Goal: Information Seeking & Learning: Check status

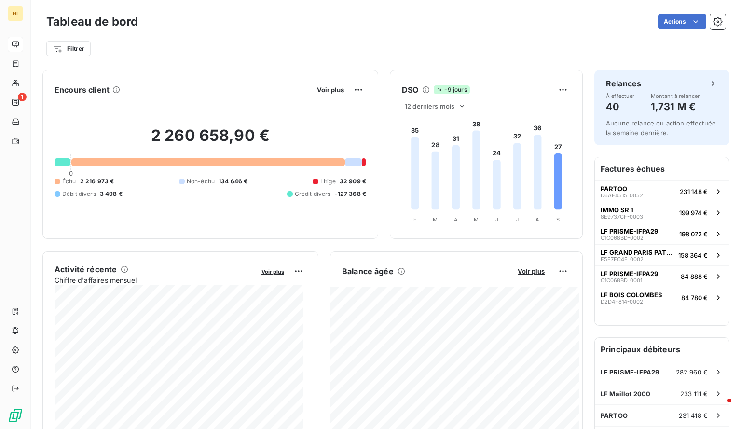
scroll to position [148, 0]
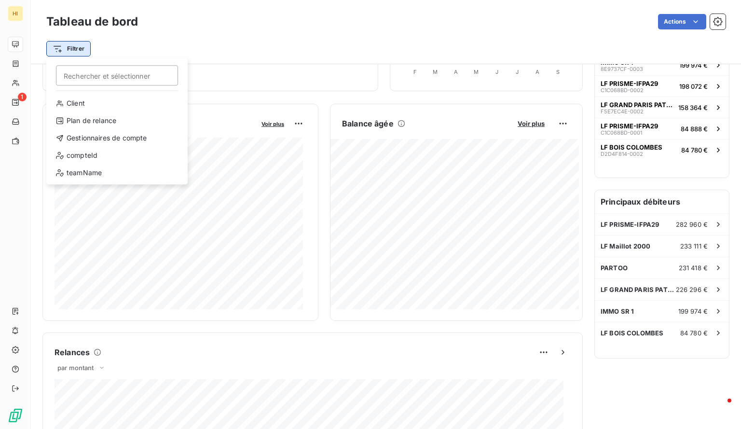
click at [79, 48] on html "HI 1 Tableau de bord Actions Filtrer Rechercher et sélectionner Client Plan de …" at bounding box center [370, 214] width 741 height 429
click at [113, 140] on div "Gestionnaires de compte" at bounding box center [117, 137] width 134 height 15
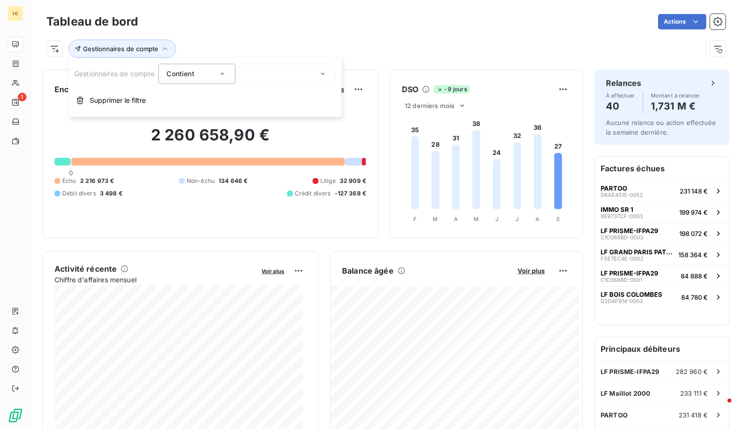
click at [222, 73] on icon at bounding box center [222, 74] width 5 height 2
click at [214, 76] on div "Contient" at bounding box center [192, 74] width 51 height 14
click at [259, 82] on div at bounding box center [287, 74] width 97 height 20
type input "I"
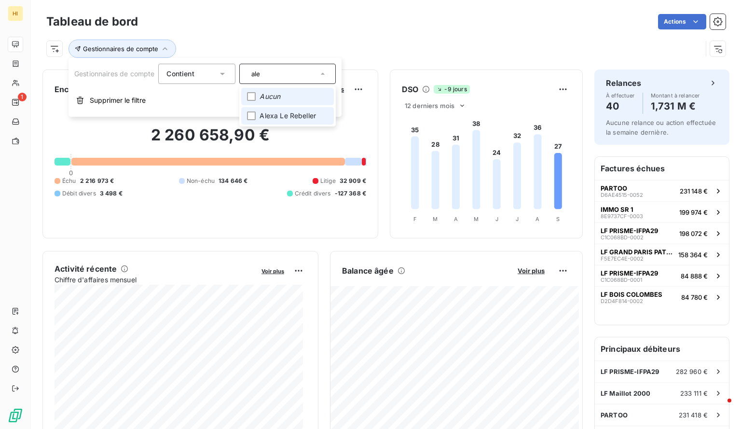
type input "ale"
click at [270, 113] on span "Alexa Le Rebeller" at bounding box center [288, 116] width 56 height 10
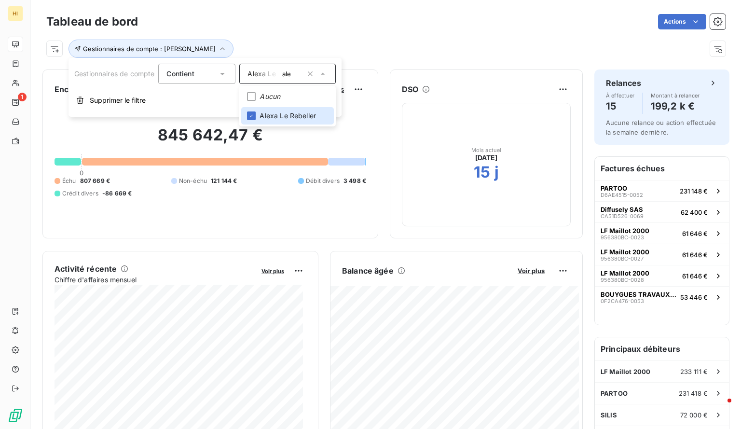
click at [441, 46] on div "Gestionnaires de compte : [PERSON_NAME]" at bounding box center [374, 49] width 656 height 18
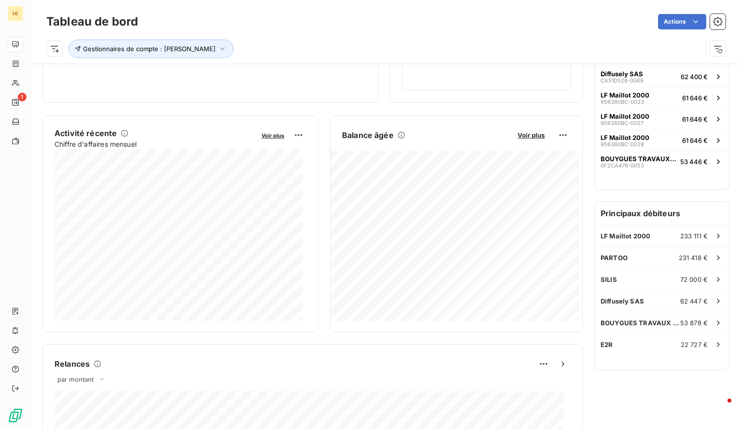
scroll to position [139, 0]
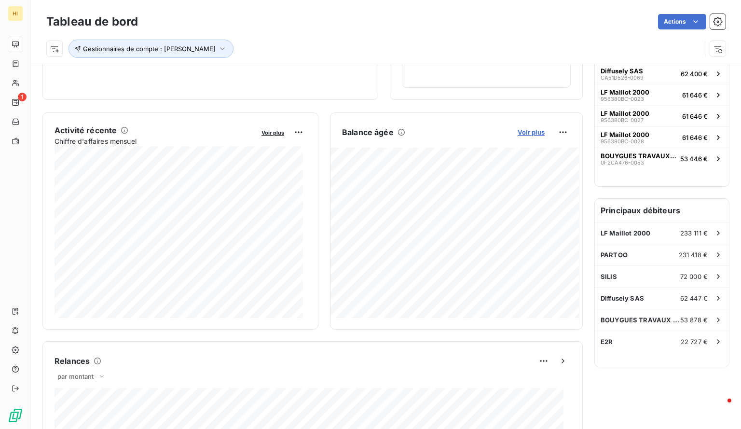
click at [531, 135] on span "Voir plus" at bounding box center [531, 132] width 27 height 8
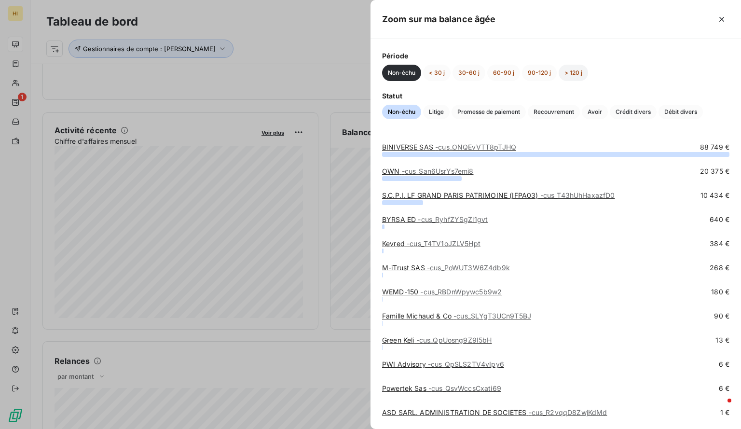
click at [576, 67] on button "> 120 j" at bounding box center [573, 73] width 29 height 16
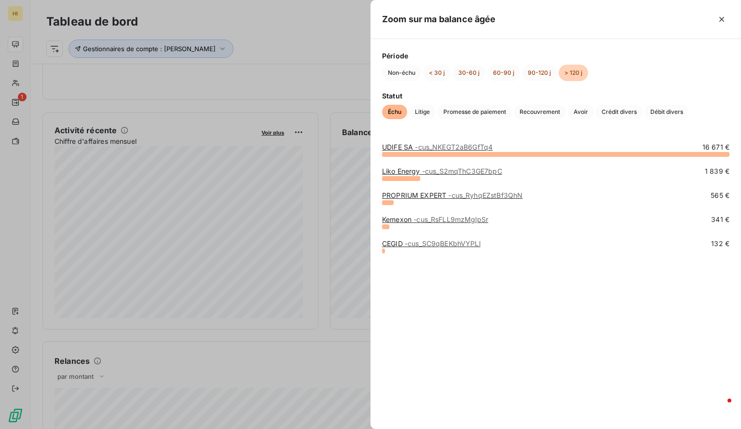
click at [277, 107] on div at bounding box center [370, 214] width 741 height 429
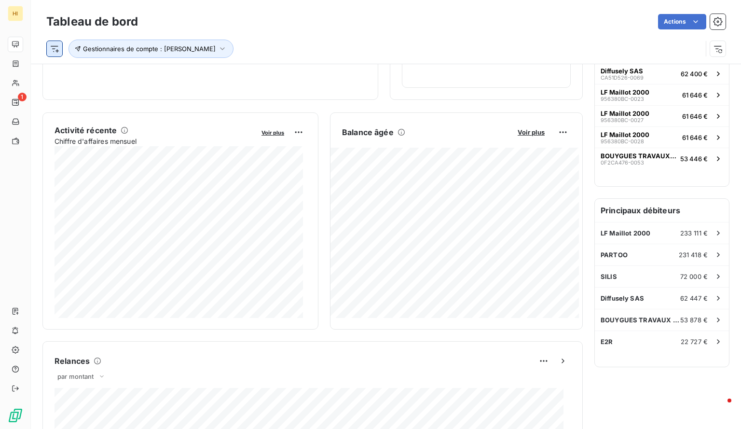
click at [51, 47] on html "HI 1 Tableau de bord Actions Gestionnaires de compte : [PERSON_NAME] Rebeller E…" at bounding box center [370, 214] width 741 height 429
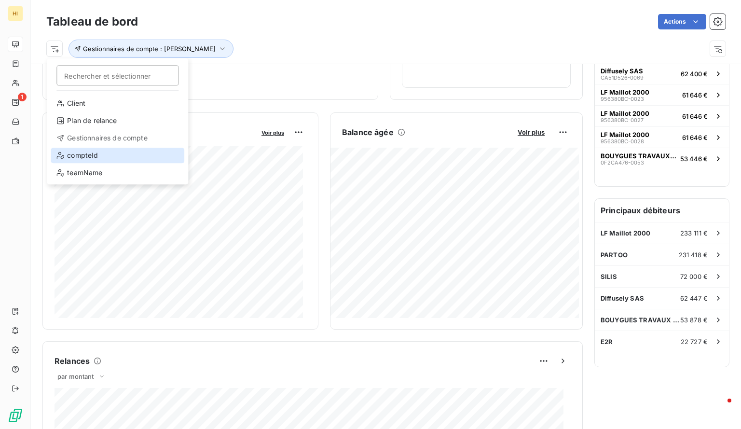
click at [99, 152] on div "compteId" at bounding box center [118, 155] width 134 height 15
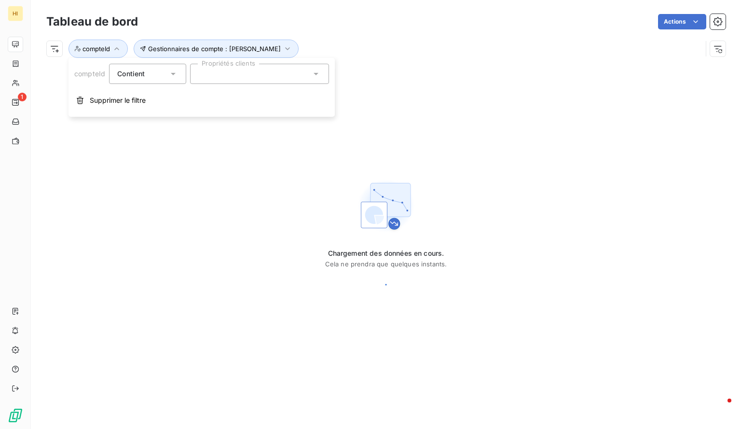
scroll to position [0, 0]
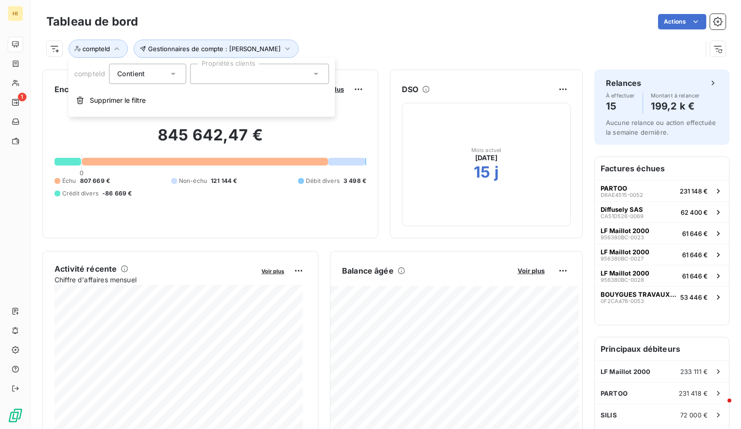
click at [278, 72] on div at bounding box center [259, 74] width 139 height 20
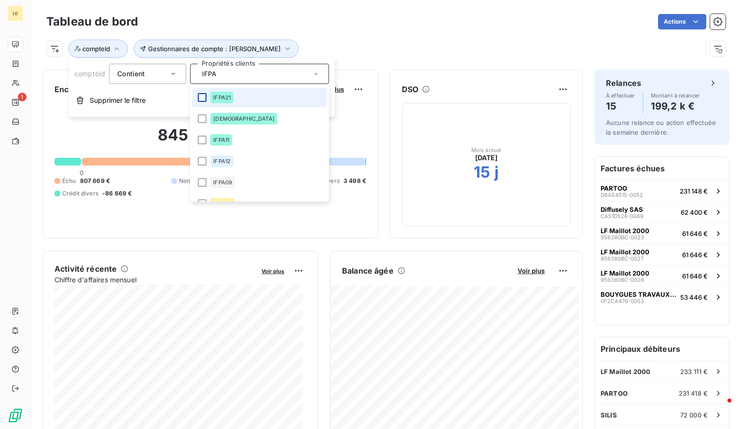
type input "IFPA"
click at [206, 98] on div at bounding box center [202, 97] width 9 height 9
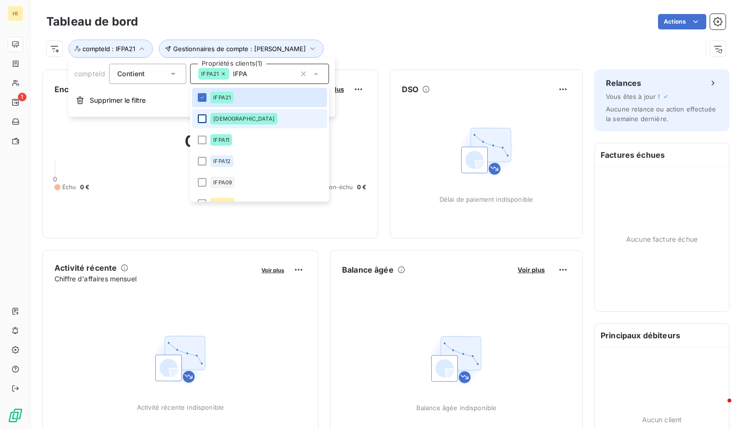
click at [204, 118] on div at bounding box center [202, 118] width 9 height 9
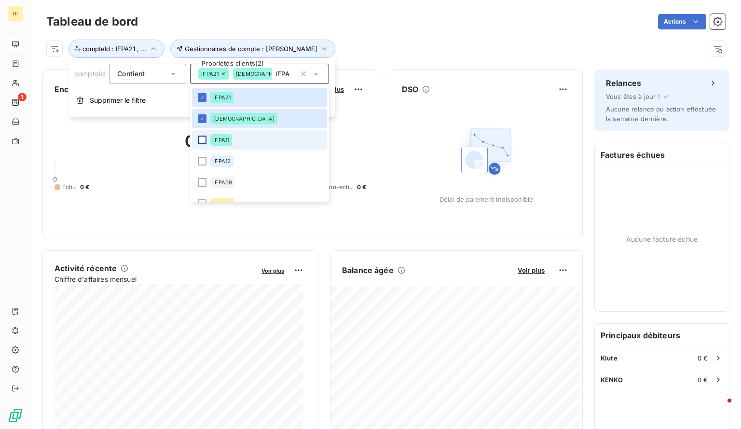
click at [203, 138] on div at bounding box center [202, 140] width 9 height 9
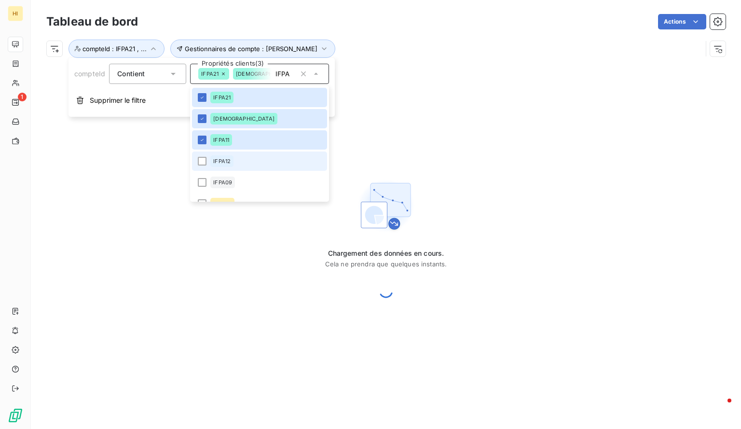
click at [202, 156] on li "IFPA12" at bounding box center [259, 161] width 135 height 19
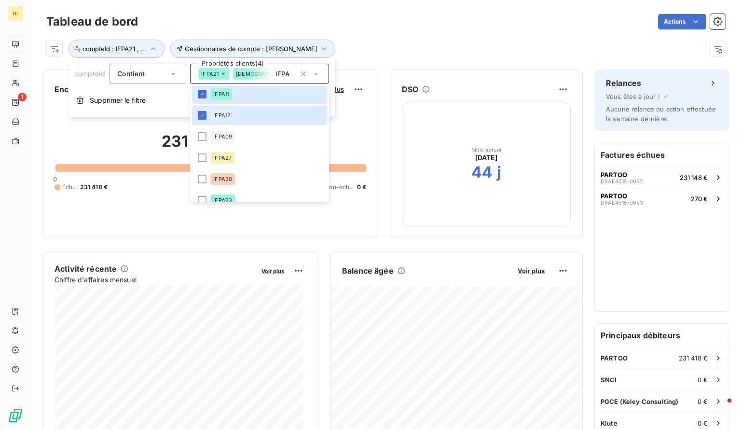
scroll to position [46, 0]
click at [203, 139] on div at bounding box center [202, 136] width 9 height 9
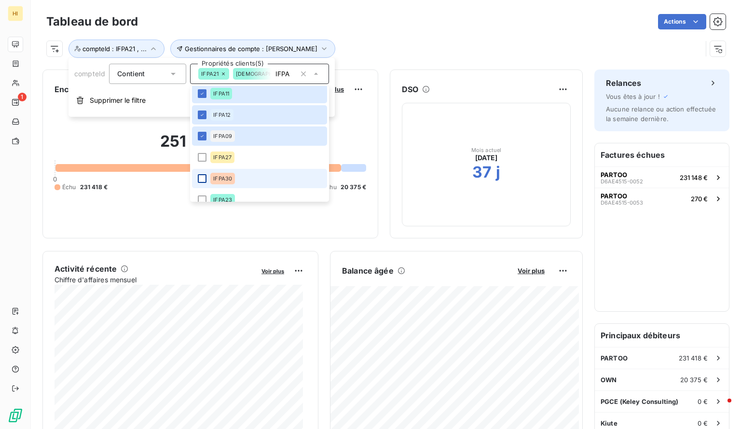
click at [205, 180] on div at bounding box center [202, 178] width 9 height 9
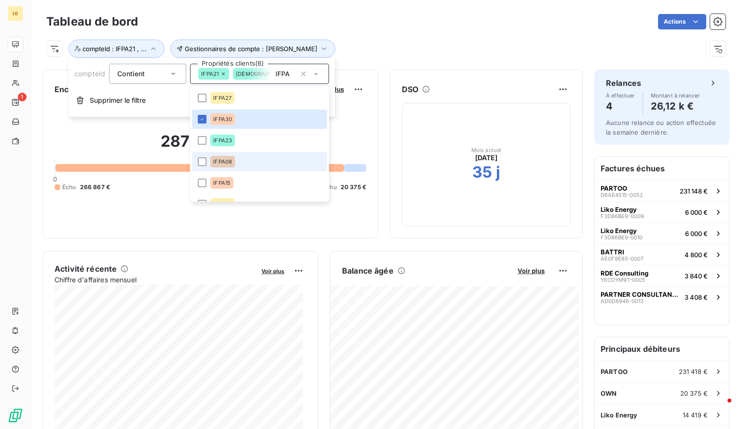
scroll to position [106, 0]
click at [203, 142] on div at bounding box center [202, 140] width 9 height 9
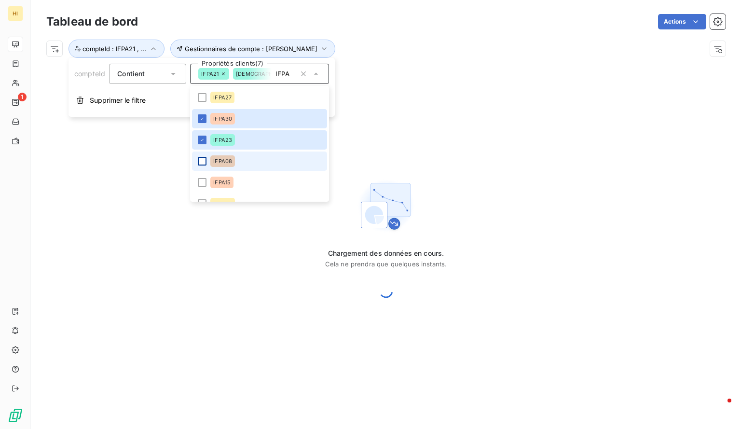
click at [203, 161] on div at bounding box center [202, 161] width 9 height 9
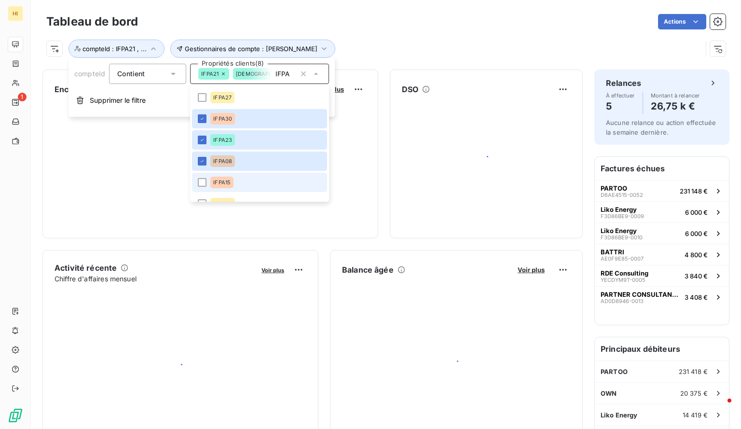
click at [202, 178] on li "IFPA15" at bounding box center [259, 182] width 135 height 19
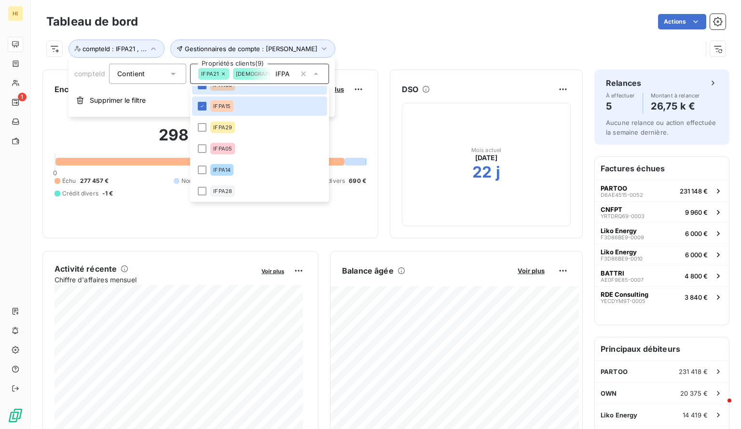
scroll to position [183, 0]
click at [201, 131] on li "IFPA29" at bounding box center [259, 126] width 135 height 19
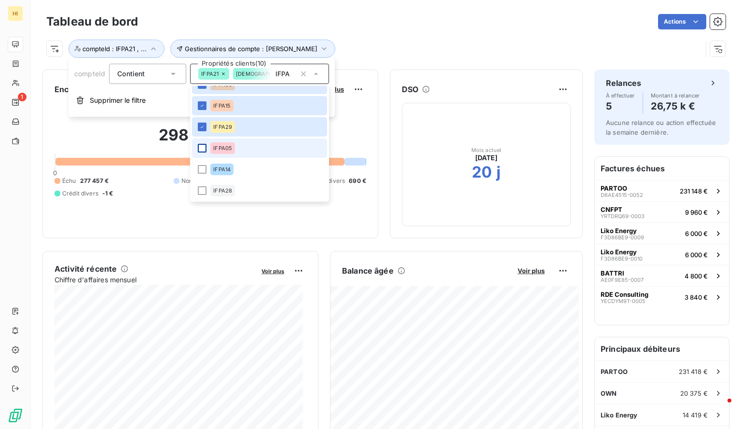
click at [201, 148] on div at bounding box center [202, 148] width 9 height 9
click at [202, 168] on div at bounding box center [202, 169] width 9 height 9
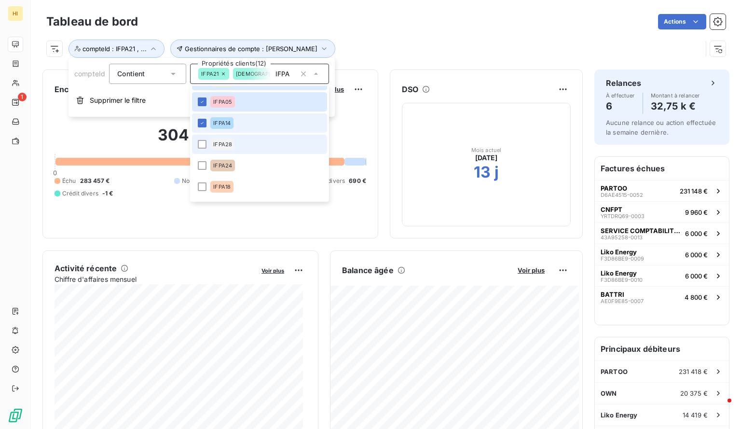
scroll to position [230, 0]
click at [199, 150] on li "IFPA28" at bounding box center [259, 143] width 135 height 19
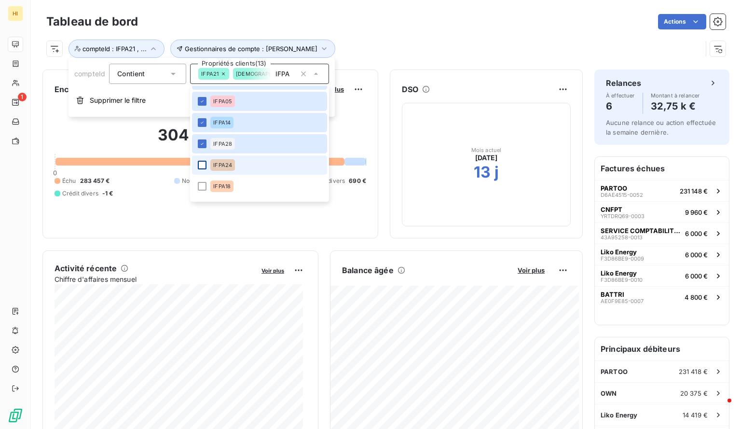
click at [199, 165] on div at bounding box center [202, 165] width 9 height 9
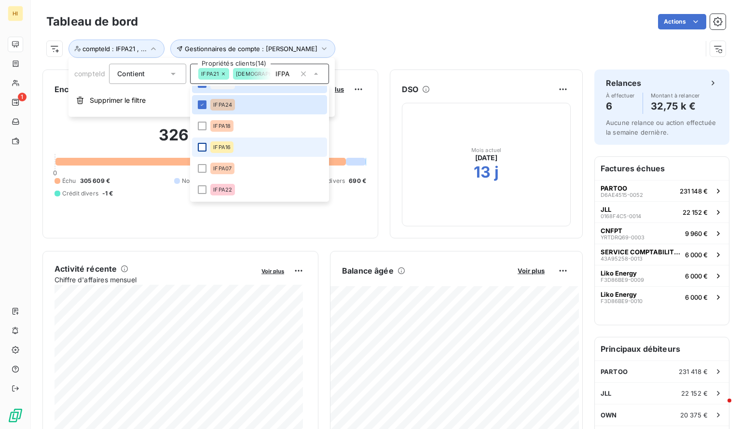
scroll to position [293, 0]
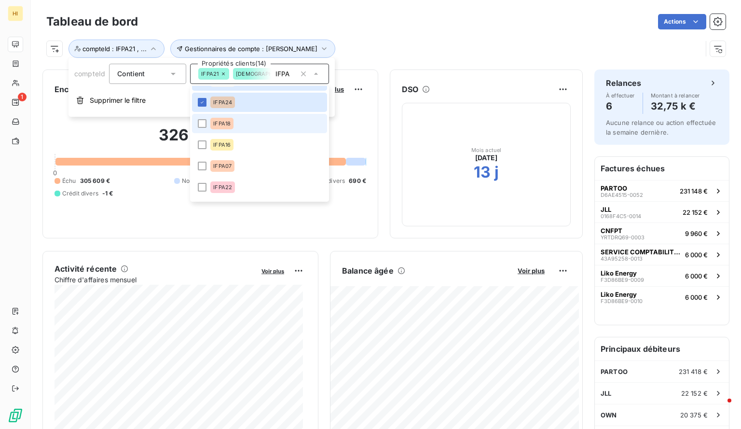
click at [204, 128] on li "IFPA18" at bounding box center [259, 123] width 135 height 19
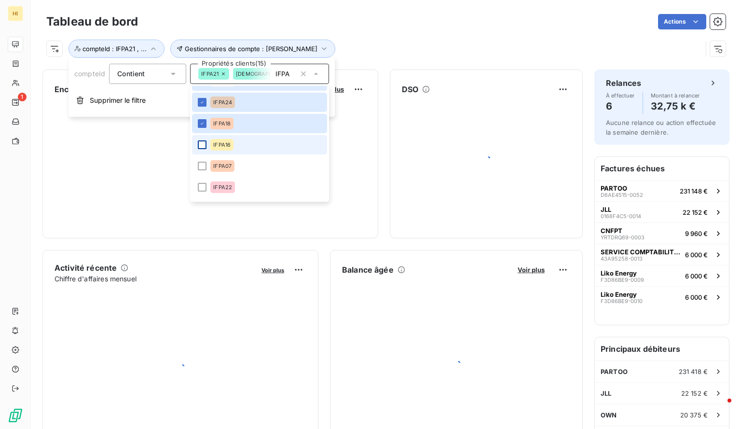
click at [202, 148] on div at bounding box center [202, 144] width 9 height 9
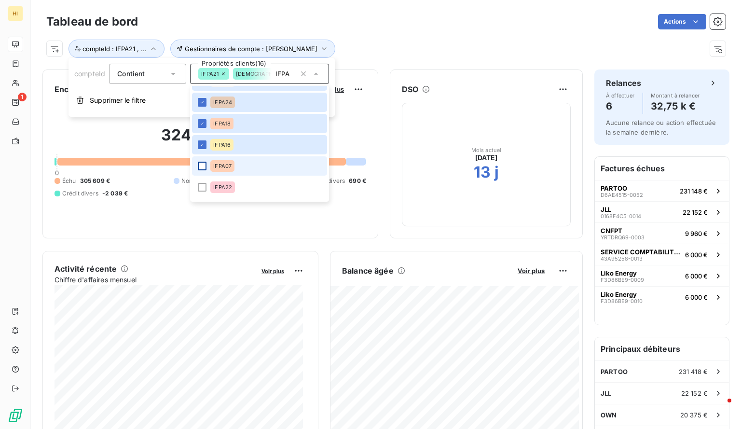
click at [203, 170] on div at bounding box center [202, 166] width 9 height 9
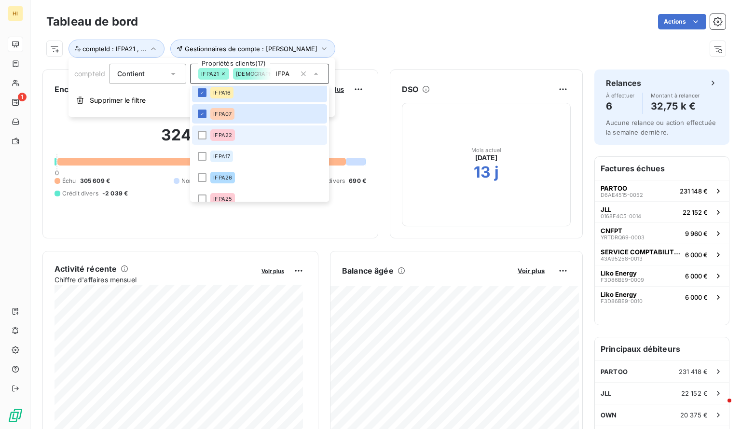
scroll to position [346, 0]
click at [202, 137] on div at bounding box center [202, 134] width 9 height 9
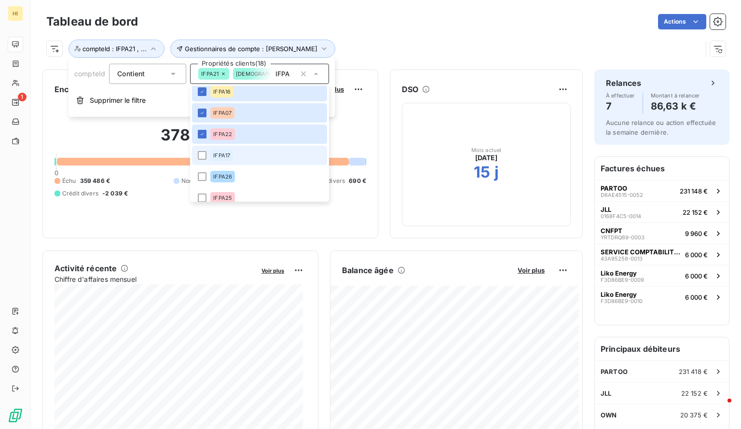
click at [203, 161] on li "IFPA17" at bounding box center [259, 155] width 135 height 19
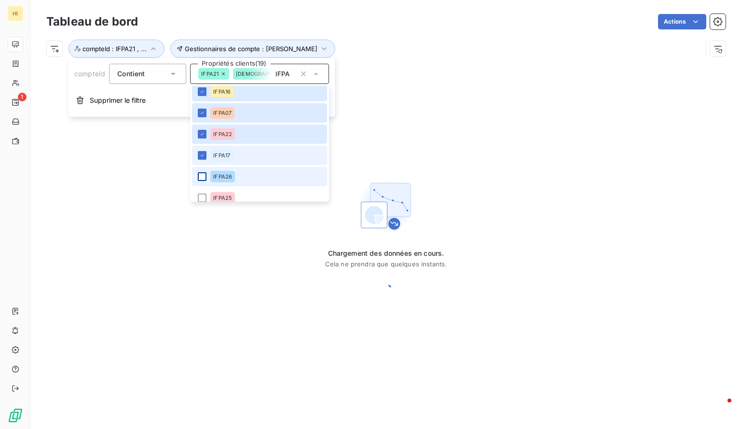
click at [203, 177] on div at bounding box center [202, 176] width 9 height 9
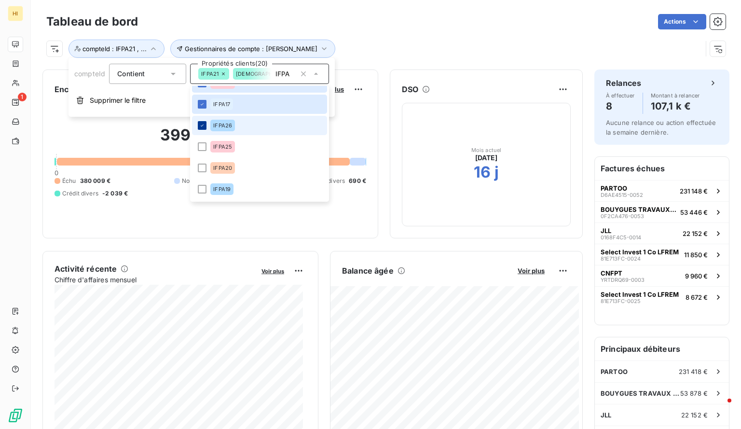
scroll to position [397, 0]
click at [203, 142] on div at bounding box center [202, 146] width 9 height 9
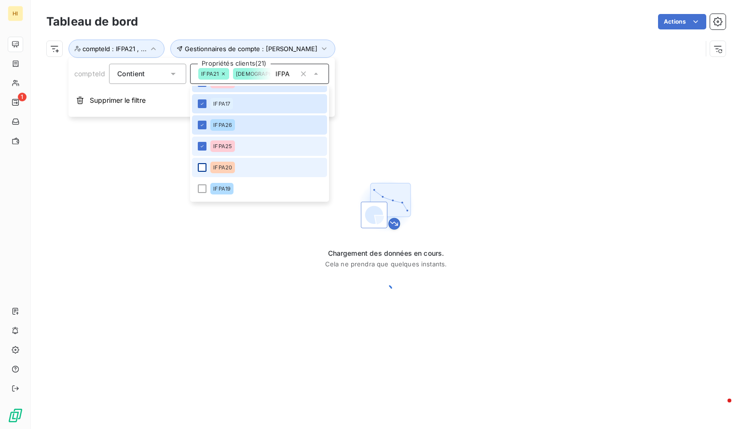
click at [198, 168] on div at bounding box center [202, 167] width 9 height 9
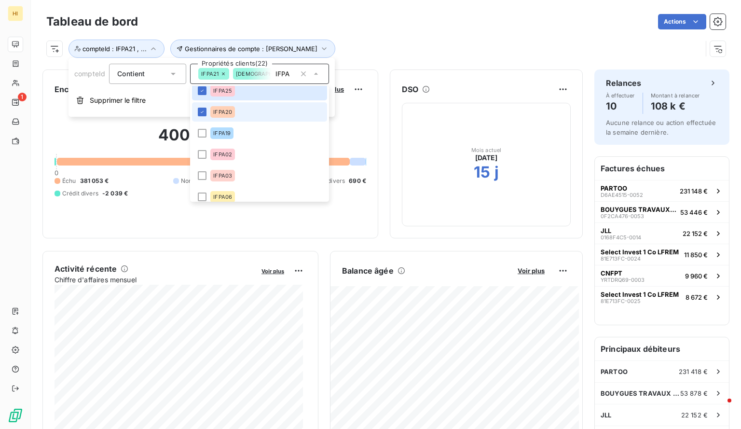
scroll to position [461, 0]
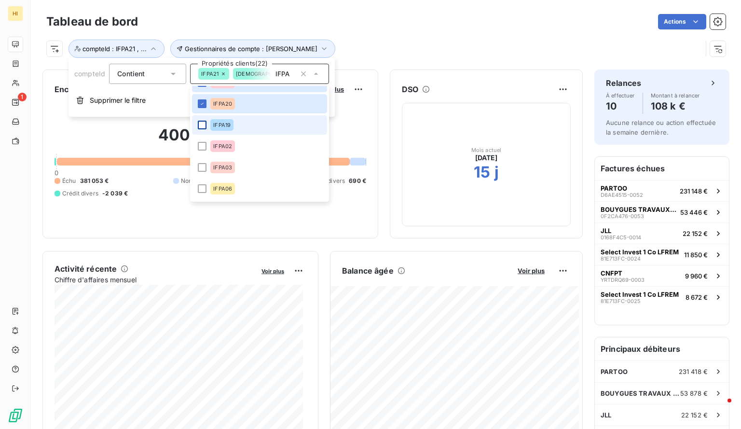
click at [203, 125] on div at bounding box center [202, 125] width 9 height 9
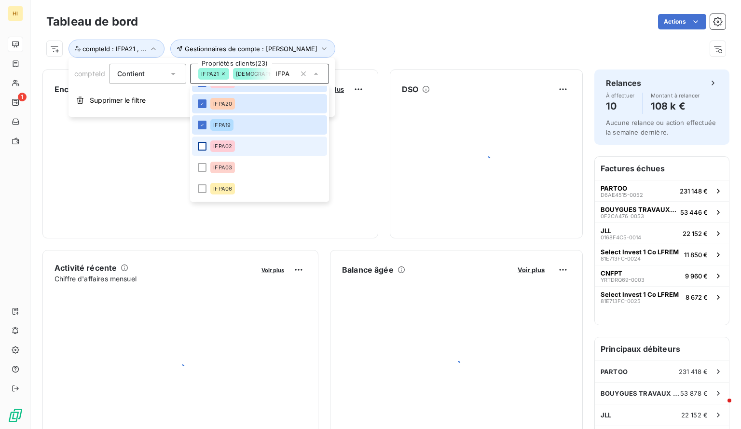
click at [203, 146] on div at bounding box center [202, 146] width 9 height 9
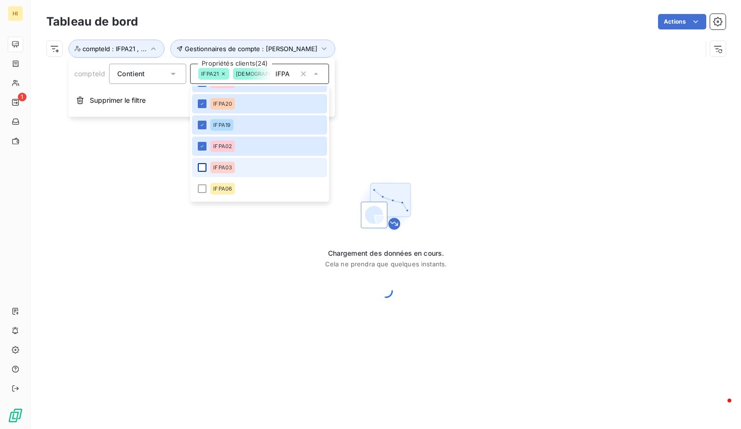
click at [202, 166] on div at bounding box center [202, 167] width 9 height 9
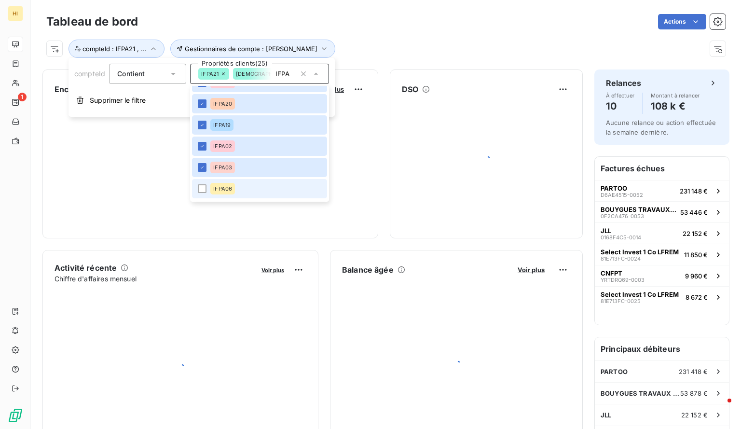
scroll to position [502, 0]
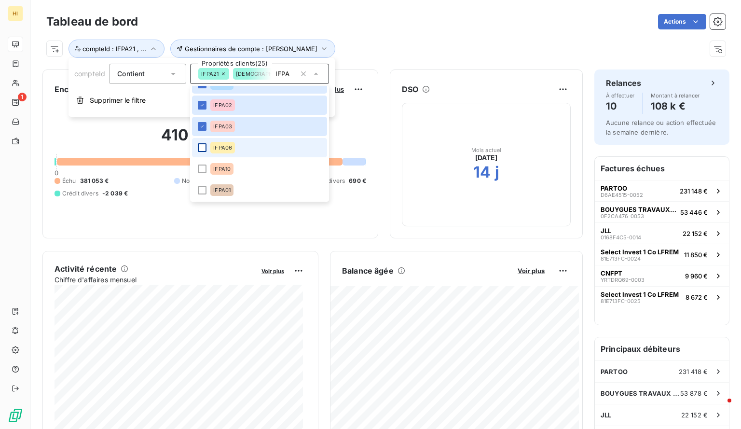
click at [201, 146] on div at bounding box center [202, 147] width 9 height 9
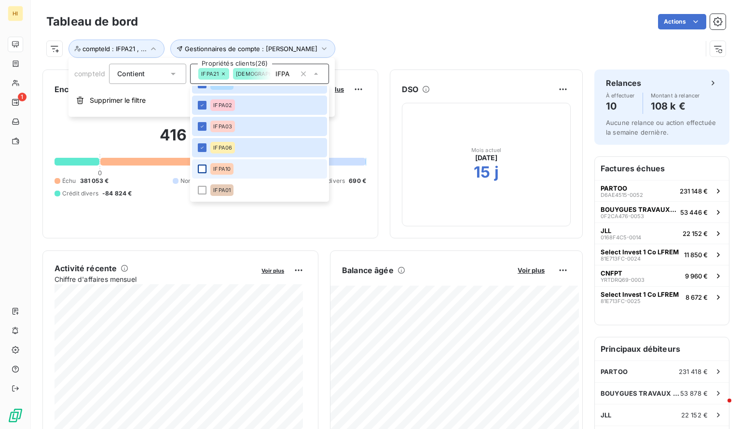
click at [202, 169] on div at bounding box center [202, 169] width 9 height 9
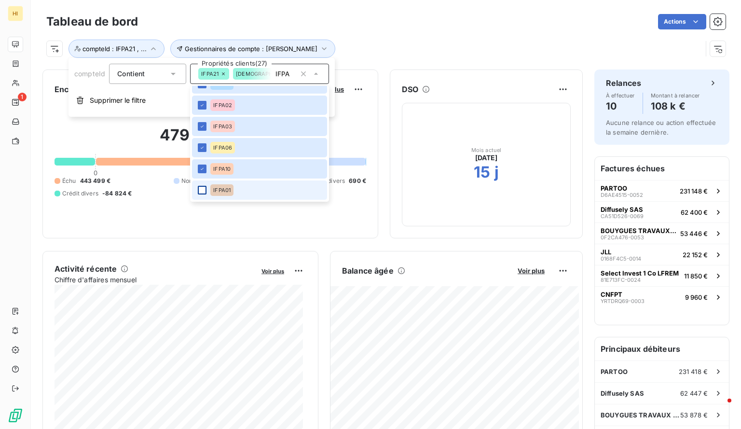
click at [202, 190] on div at bounding box center [202, 190] width 9 height 9
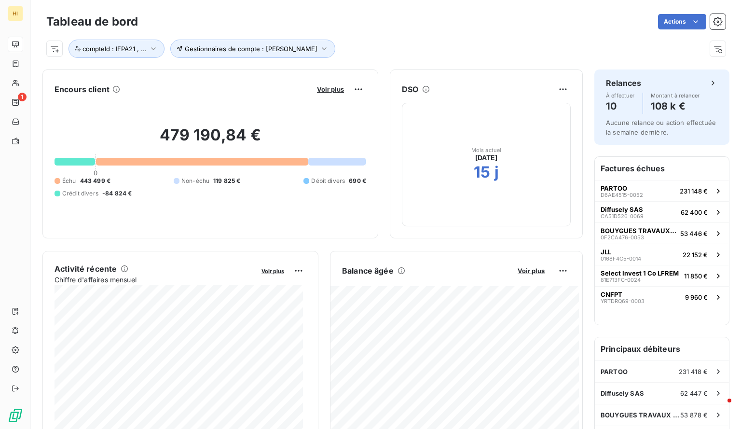
click at [392, 41] on div "Gestionnaires de compte : [PERSON_NAME] compteId : IFPA21 , ..." at bounding box center [374, 49] width 656 height 18
click at [520, 277] on div "Balance âgée Voir plus" at bounding box center [457, 270] width 252 height 15
click at [521, 270] on span "Voir plus" at bounding box center [531, 271] width 27 height 8
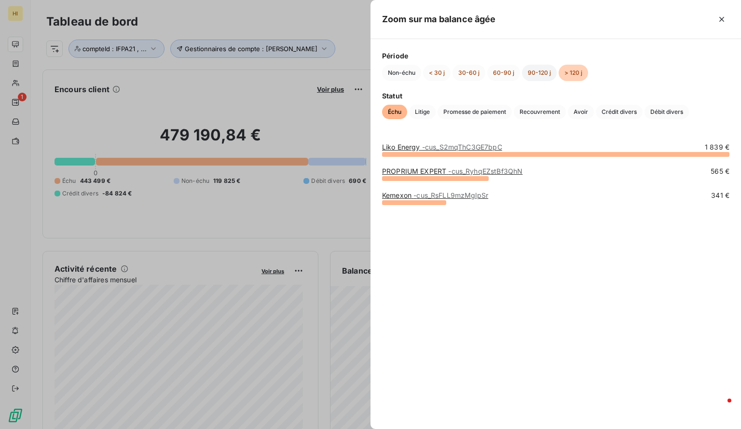
click at [545, 79] on button "90-120 j" at bounding box center [539, 73] width 35 height 16
click at [498, 62] on div "Période Non-échu < 30 j 30-60 j 60-90 j 90-120 j > 120 j" at bounding box center [556, 66] width 348 height 30
click at [499, 71] on button "60-90 j" at bounding box center [504, 73] width 33 height 16
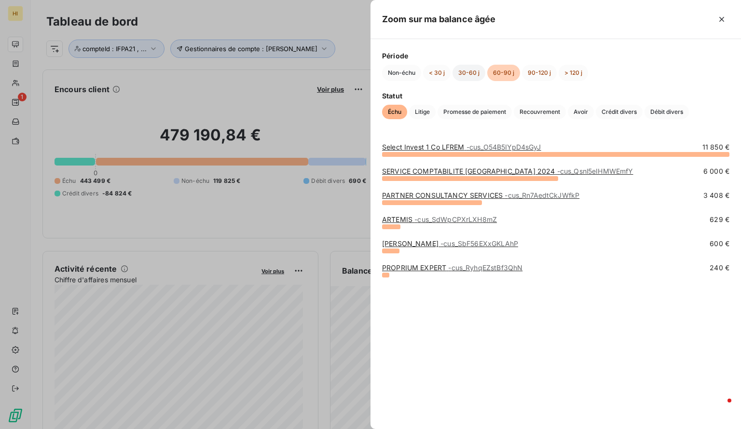
click at [472, 70] on button "30-60 j" at bounding box center [469, 73] width 33 height 16
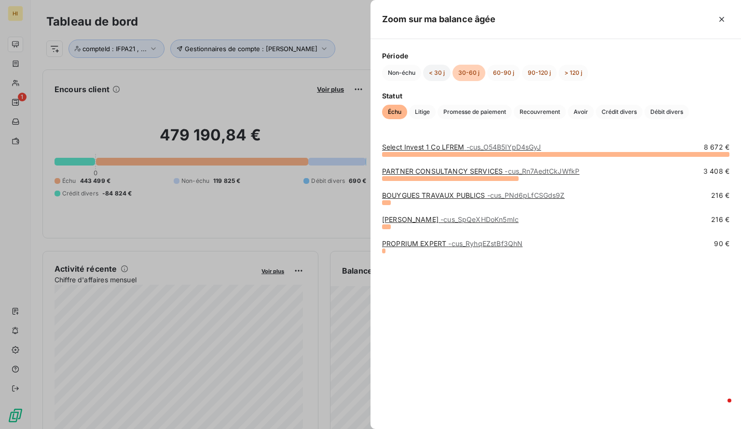
click at [439, 70] on button "< 30 j" at bounding box center [437, 73] width 28 height 16
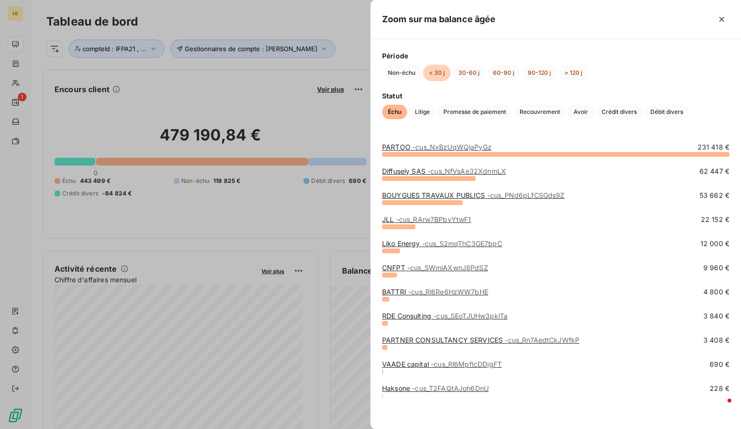
scroll to position [1, 0]
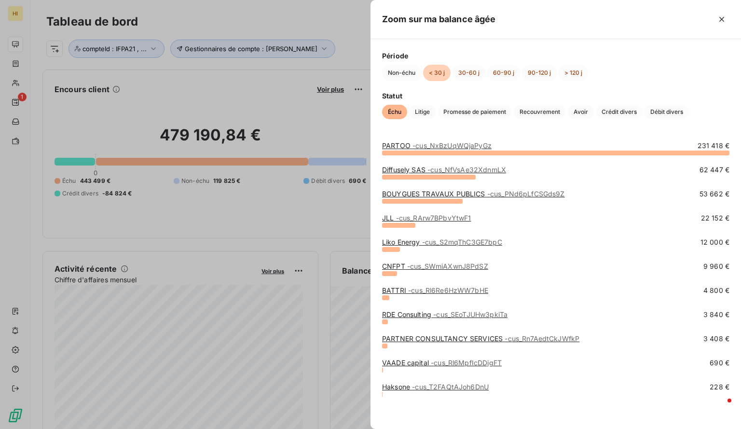
click at [403, 266] on link "CNFPT - cus_SWmiAXwnJ8PdSZ" at bounding box center [435, 266] width 106 height 8
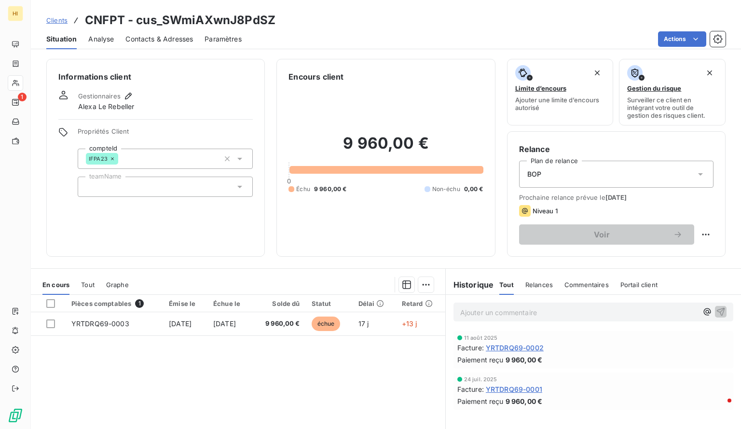
click at [95, 38] on span "Analyse" at bounding box center [101, 39] width 26 height 10
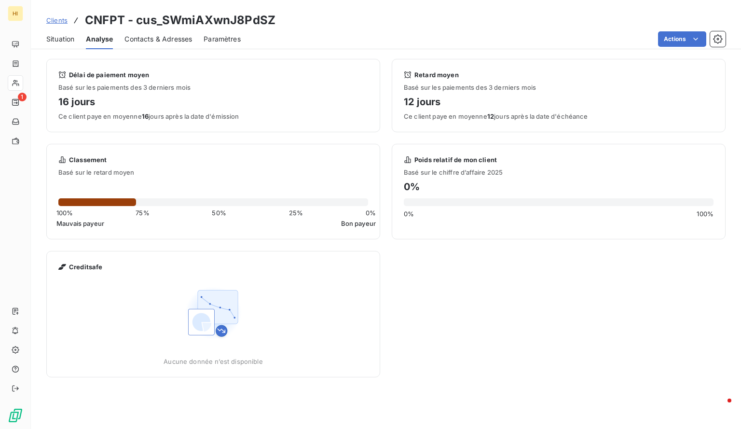
drag, startPoint x: 58, startPoint y: 100, endPoint x: 73, endPoint y: 100, distance: 15.0
click at [64, 100] on h4 "16 jours" at bounding box center [213, 101] width 310 height 15
click at [89, 99] on h4 "16 jours" at bounding box center [213, 101] width 310 height 15
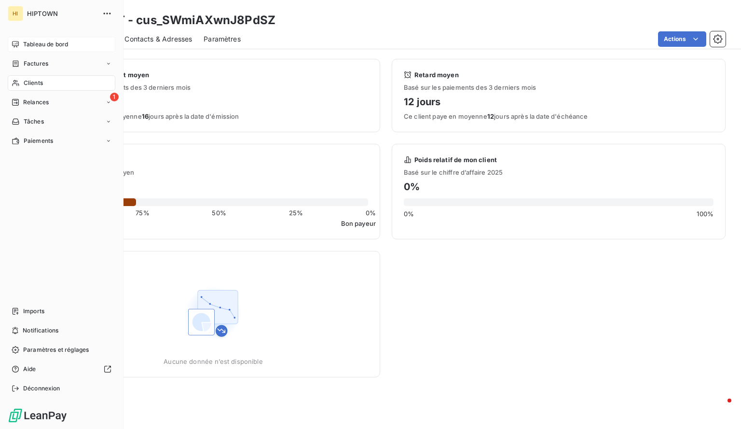
click at [43, 48] on span "Tableau de bord" at bounding box center [45, 44] width 45 height 9
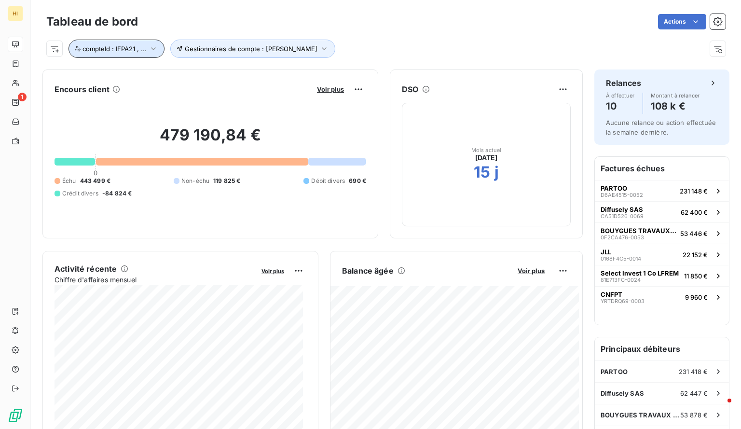
click at [143, 47] on span "compteId : IFPA21 , ..." at bounding box center [115, 49] width 64 height 8
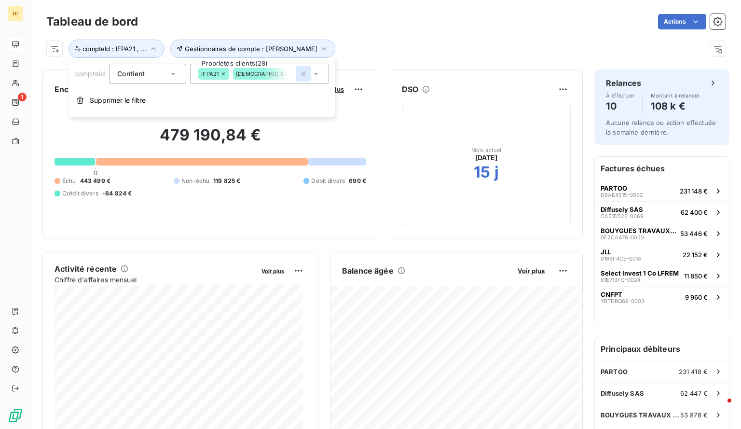
click at [303, 73] on icon "button" at bounding box center [304, 74] width 10 height 10
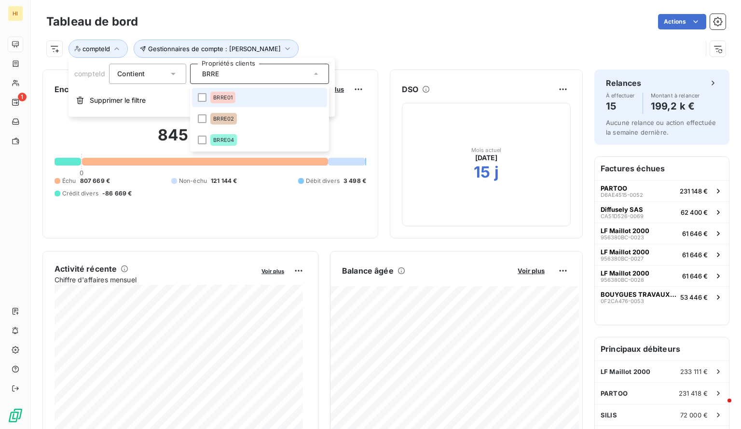
type input "BRRE"
click at [204, 92] on li "BRRE01" at bounding box center [259, 97] width 135 height 19
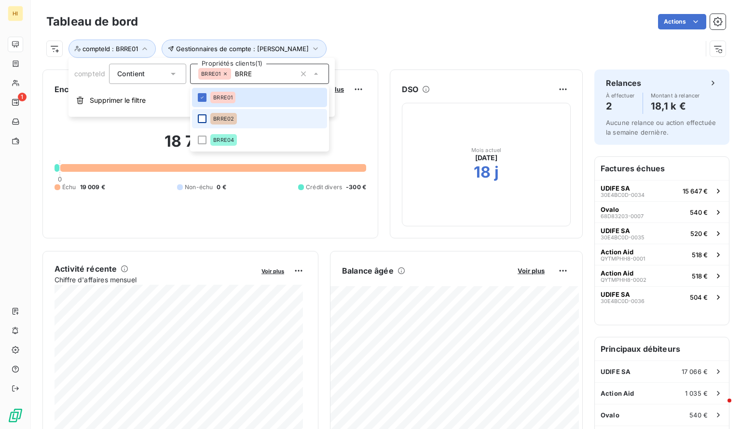
click at [202, 120] on div at bounding box center [202, 118] width 9 height 9
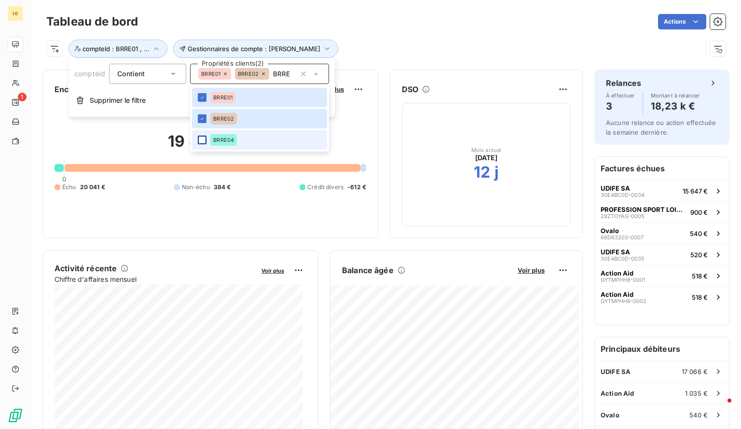
click at [200, 140] on div at bounding box center [202, 140] width 9 height 9
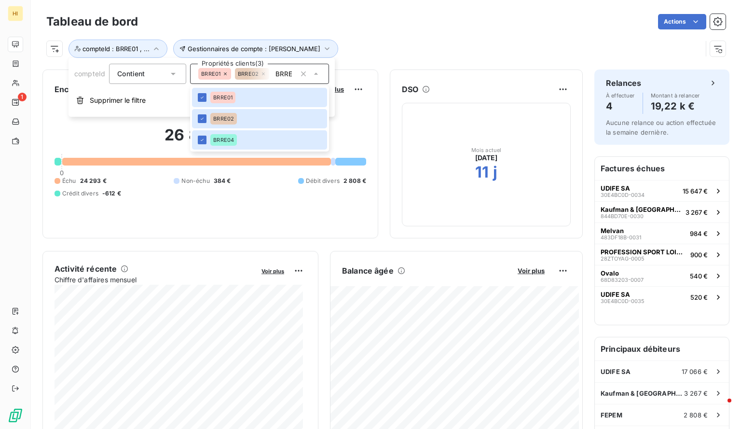
click at [389, 44] on div "Gestionnaires de compte : [PERSON_NAME] compteId : BRRE01 , ..." at bounding box center [374, 49] width 656 height 18
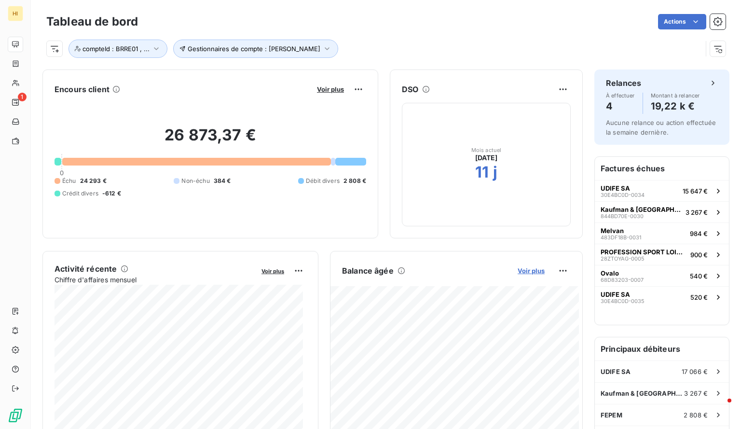
click at [526, 269] on span "Voir plus" at bounding box center [531, 271] width 27 height 8
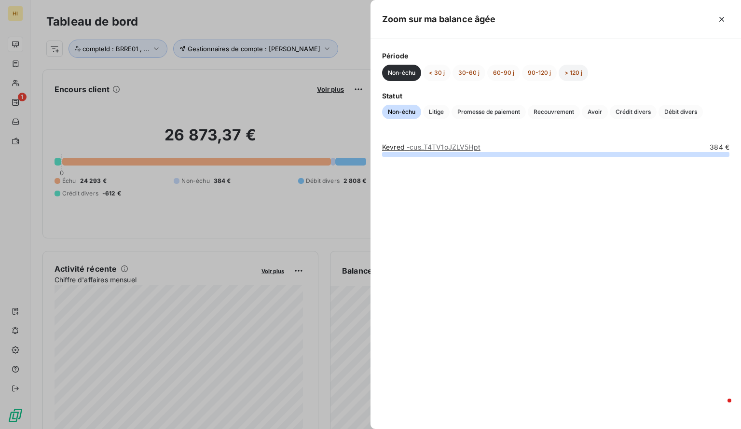
click at [562, 78] on button "> 120 j" at bounding box center [573, 73] width 29 height 16
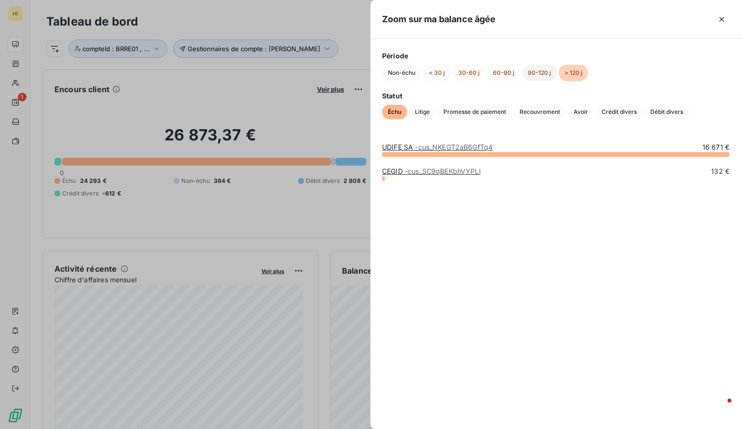
click at [542, 69] on button "90-120 j" at bounding box center [539, 73] width 35 height 16
click at [507, 72] on button "60-90 j" at bounding box center [504, 73] width 33 height 16
